Goal: Task Accomplishment & Management: Use online tool/utility

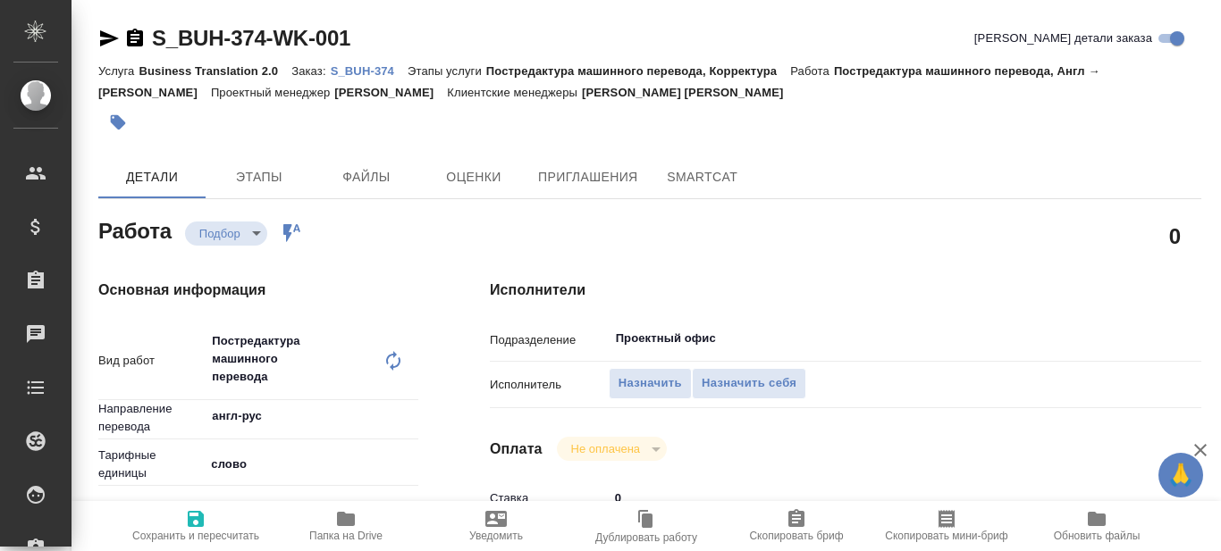
type textarea "x"
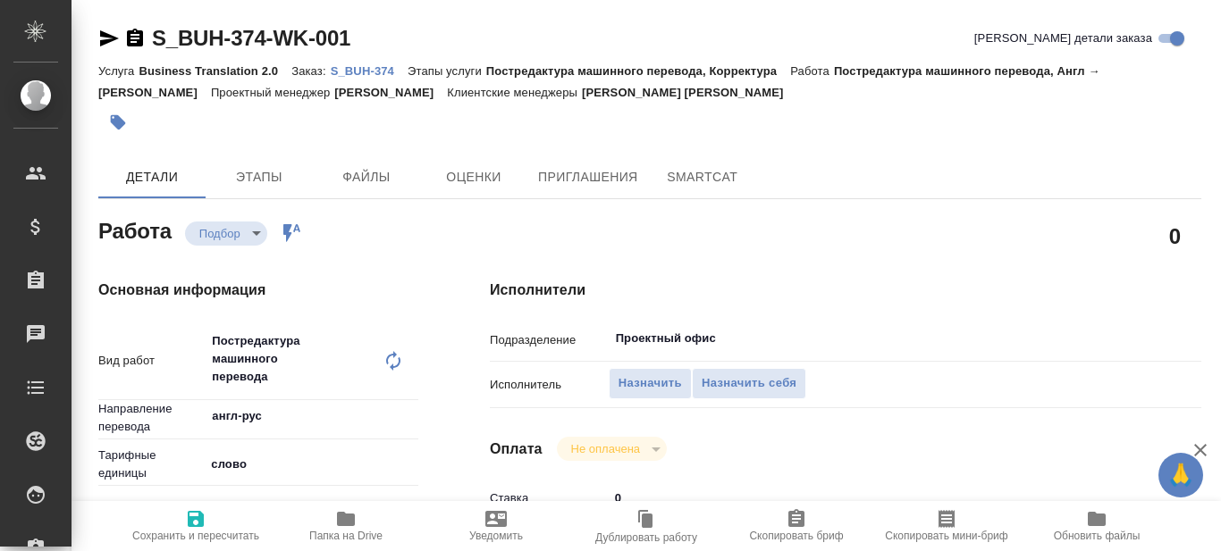
type textarea "x"
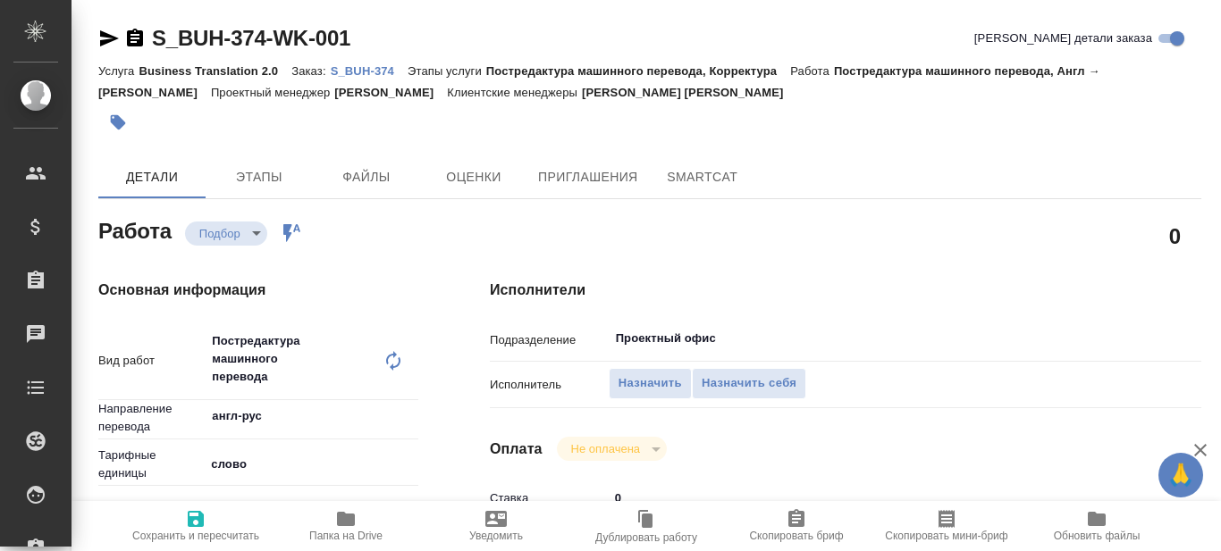
click at [363, 70] on p "S_BUH-374" at bounding box center [369, 70] width 77 height 13
type textarea "x"
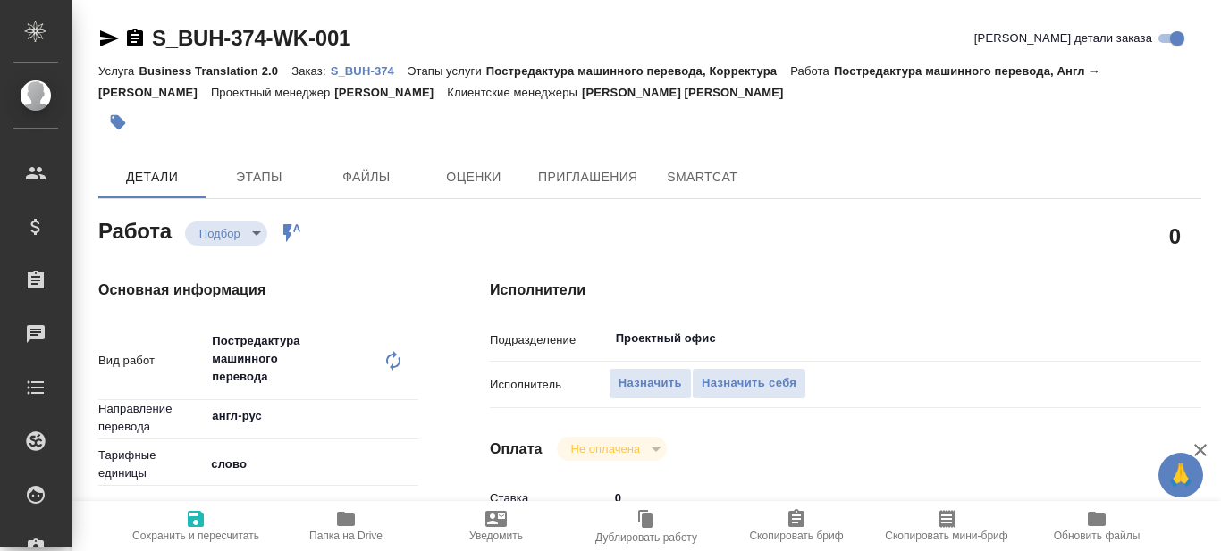
type textarea "x"
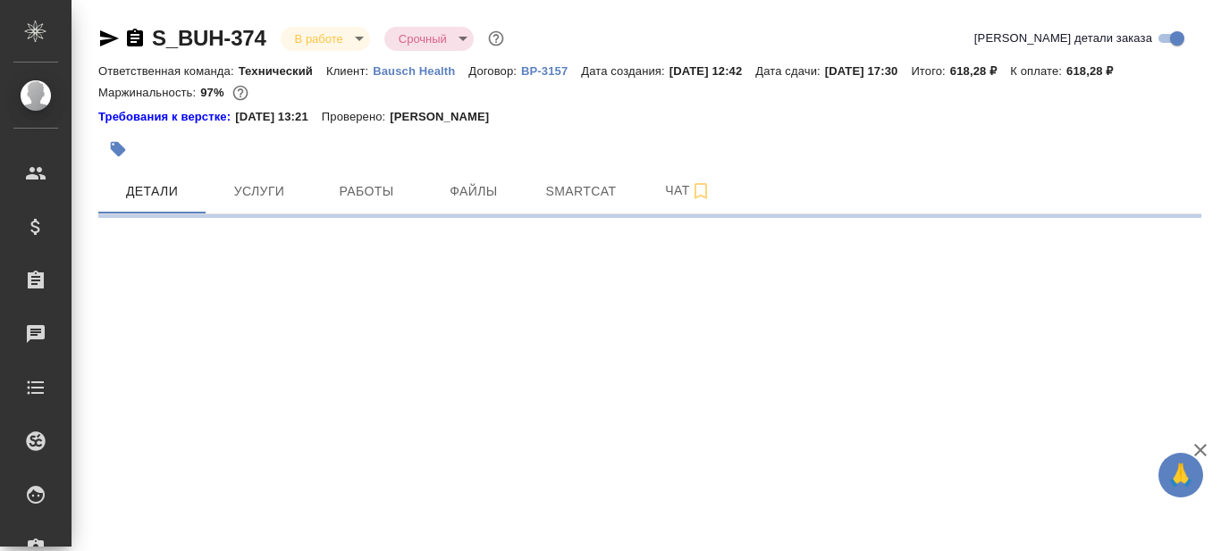
select select "RU"
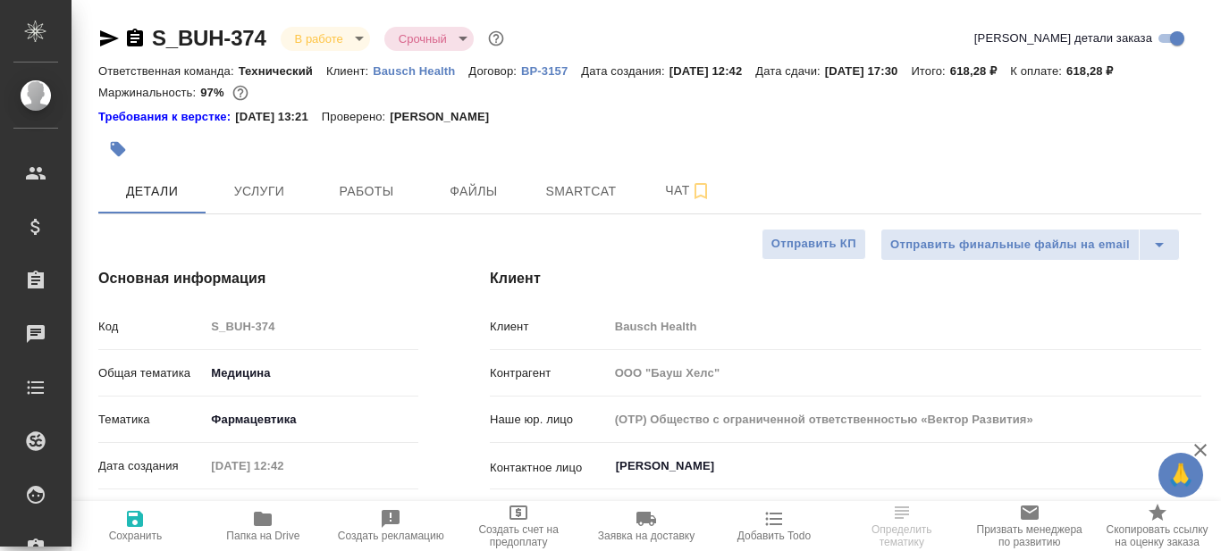
type textarea "x"
type input "[PERSON_NAME]"
type input "[PERSON_NAME]pereverzeva"
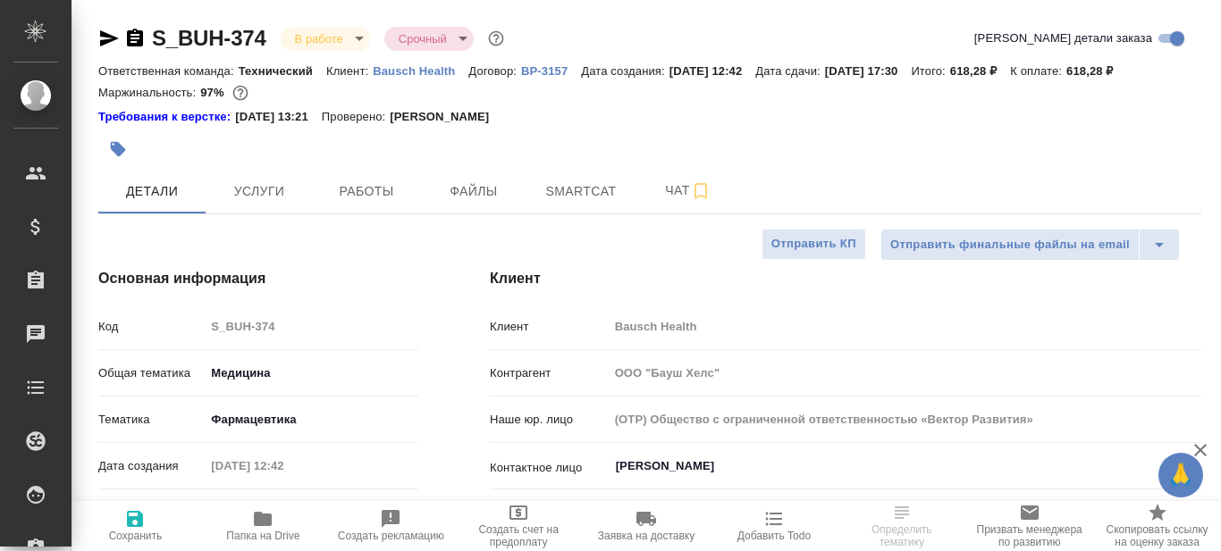
type textarea "x"
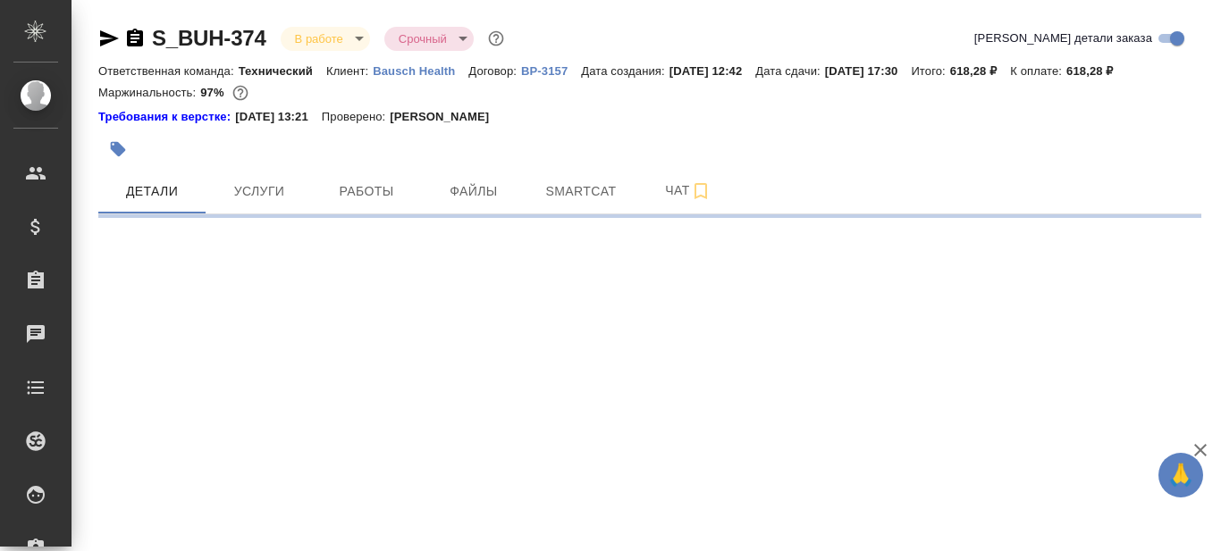
select select "RU"
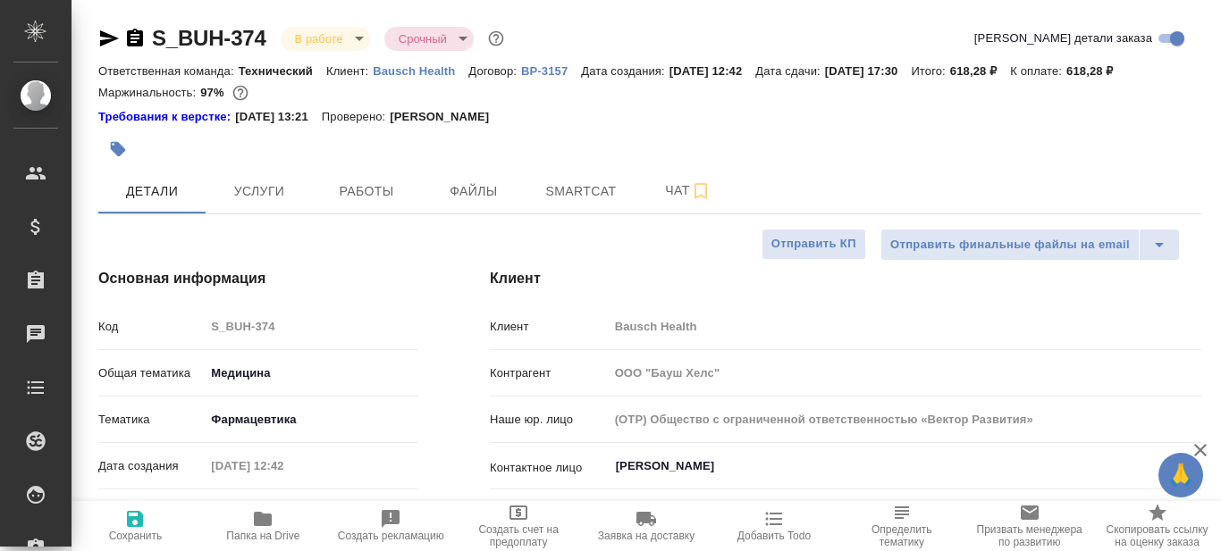
type textarea "x"
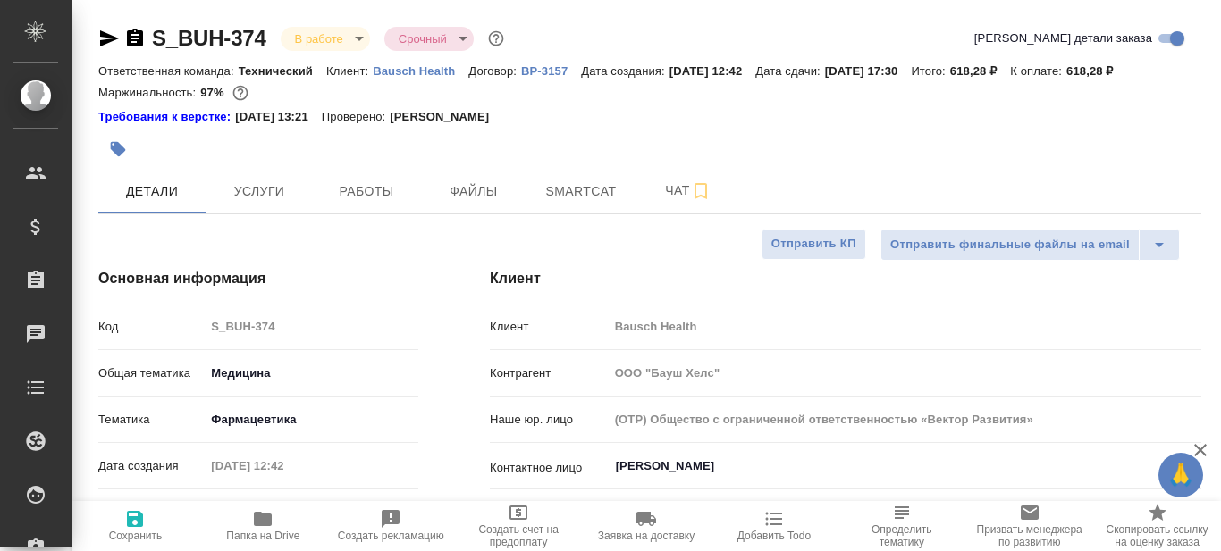
type textarea "x"
click at [263, 528] on icon "button" at bounding box center [262, 518] width 21 height 21
type textarea "x"
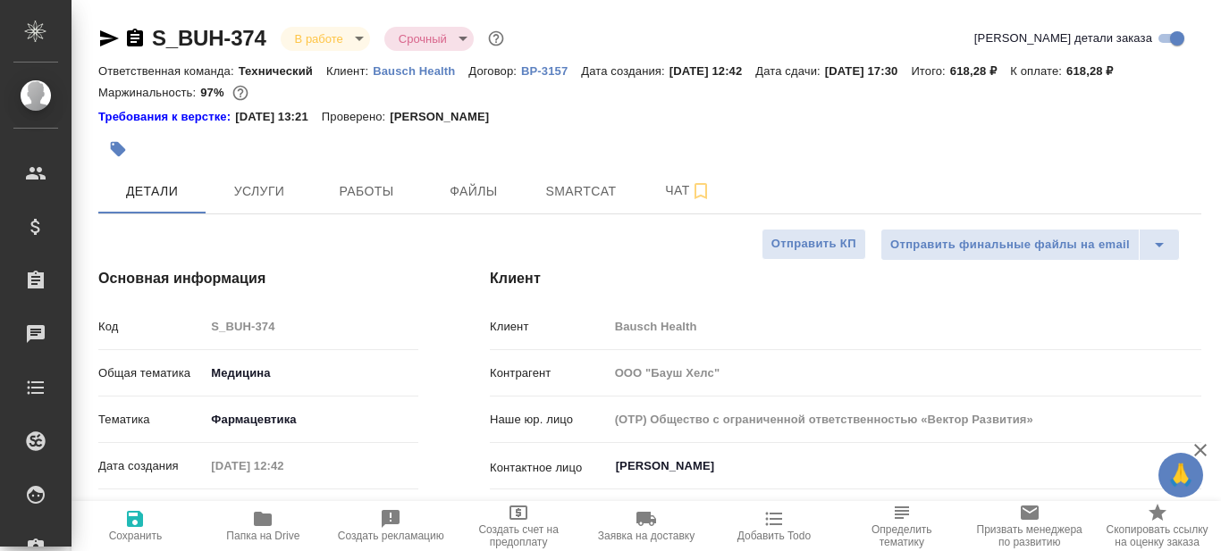
type textarea "x"
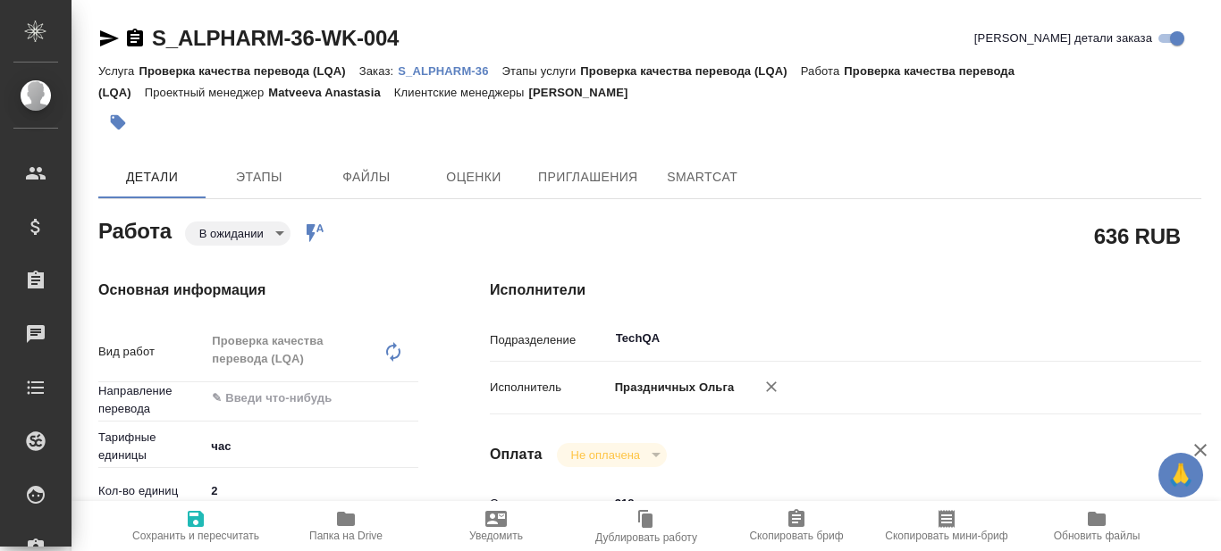
type textarea "x"
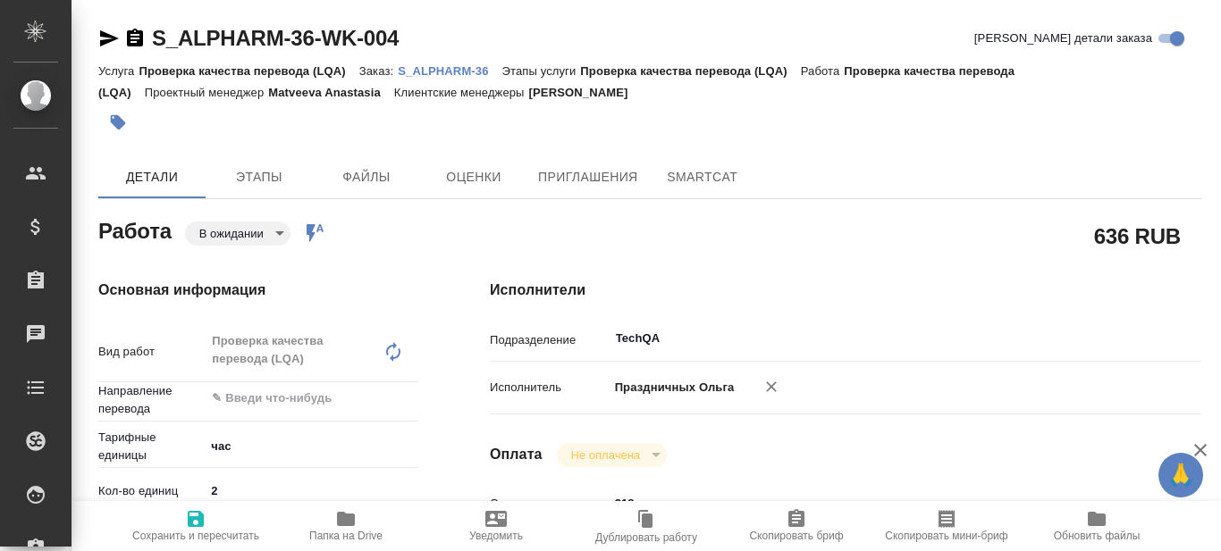
type textarea "x"
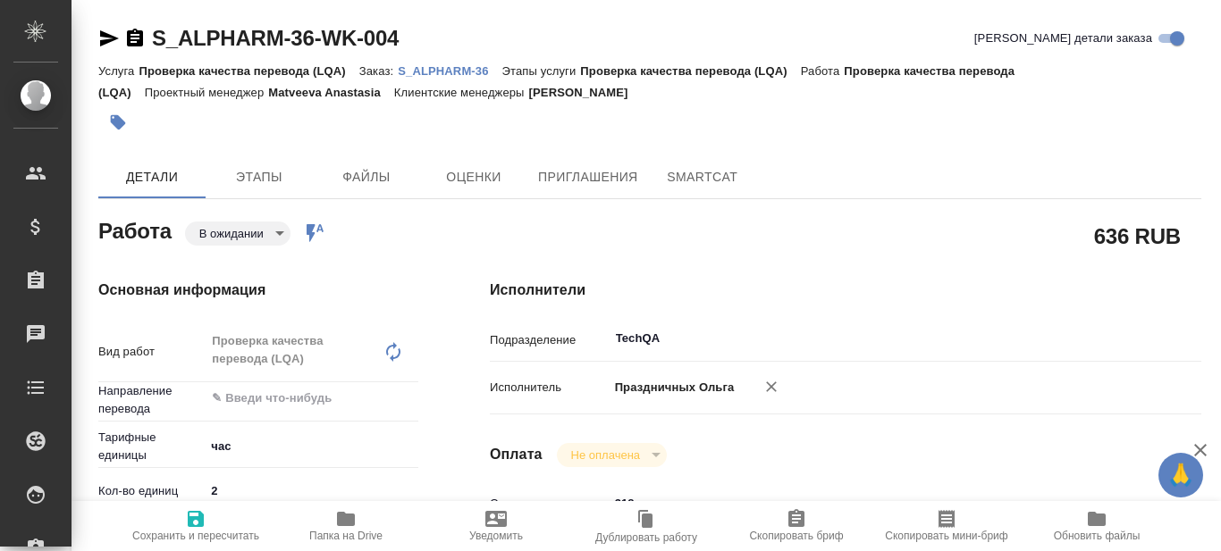
type textarea "x"
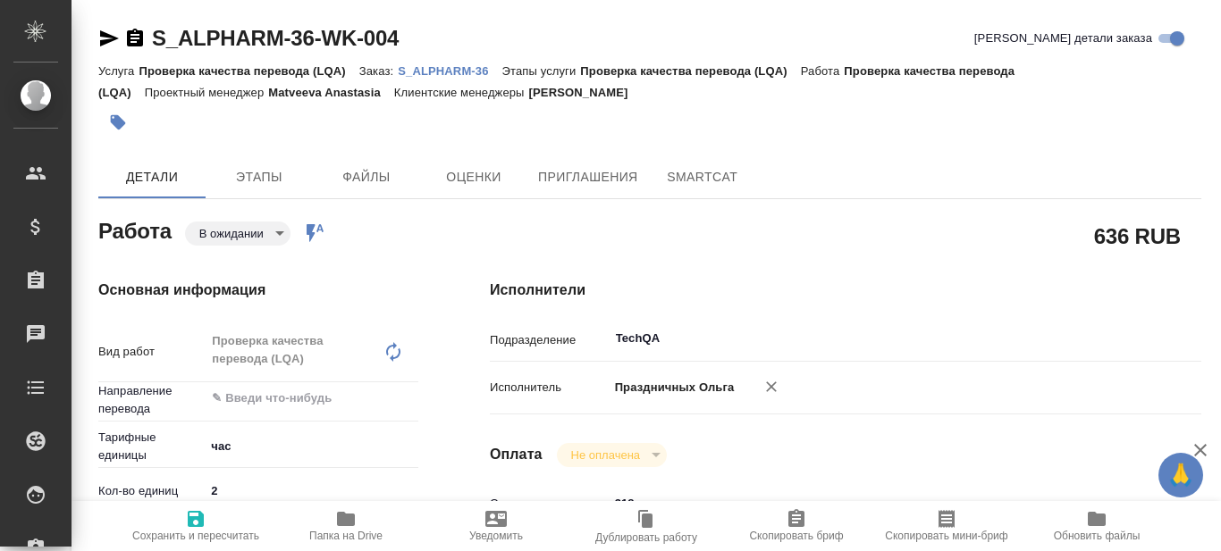
type textarea "x"
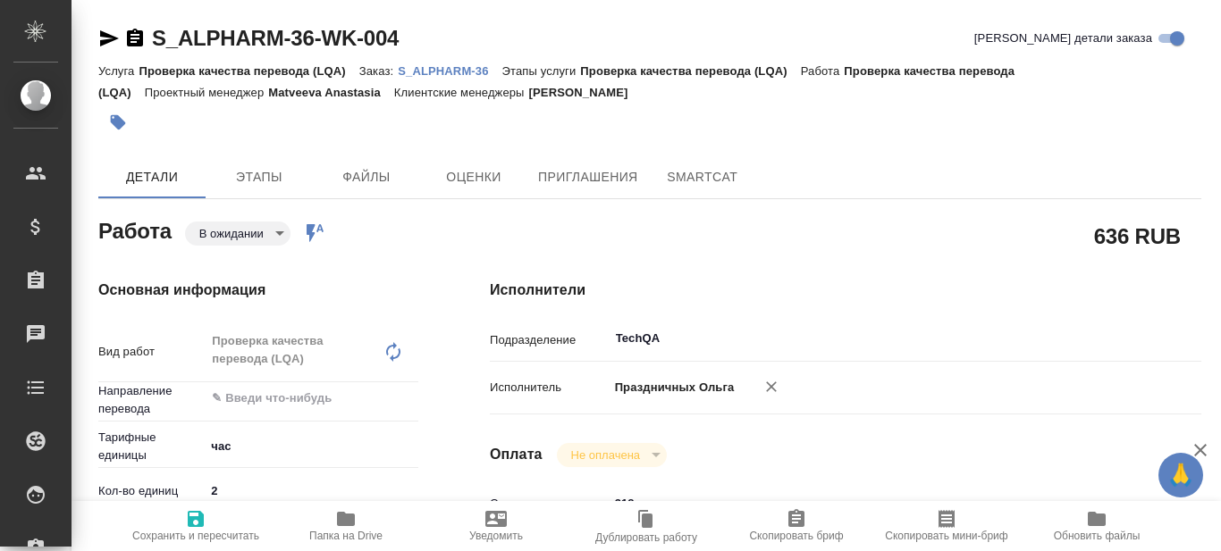
type textarea "x"
